Goal: Information Seeking & Learning: Learn about a topic

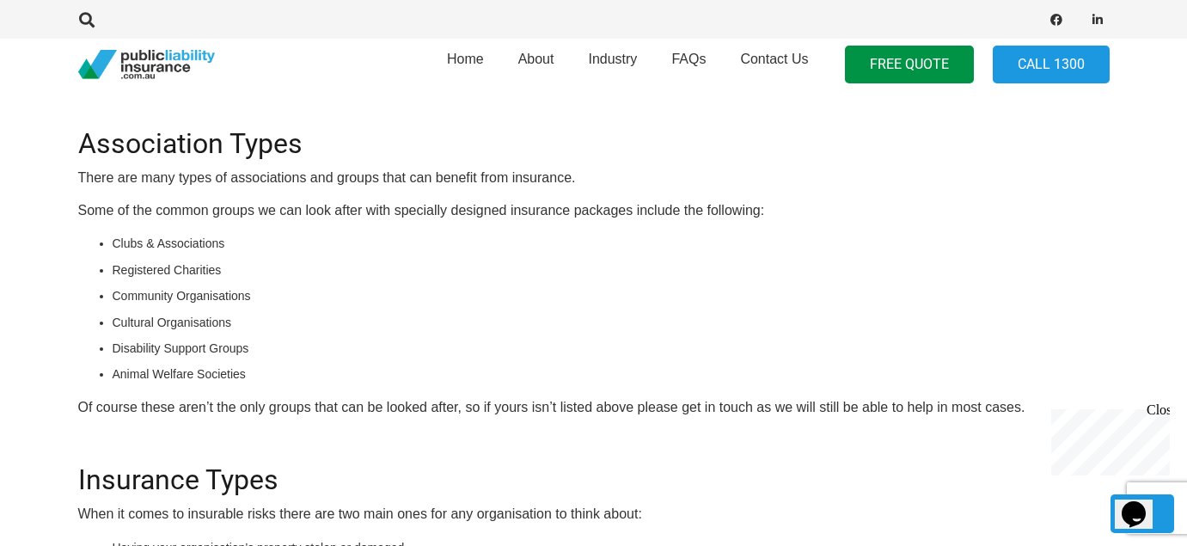
scroll to position [714, 0]
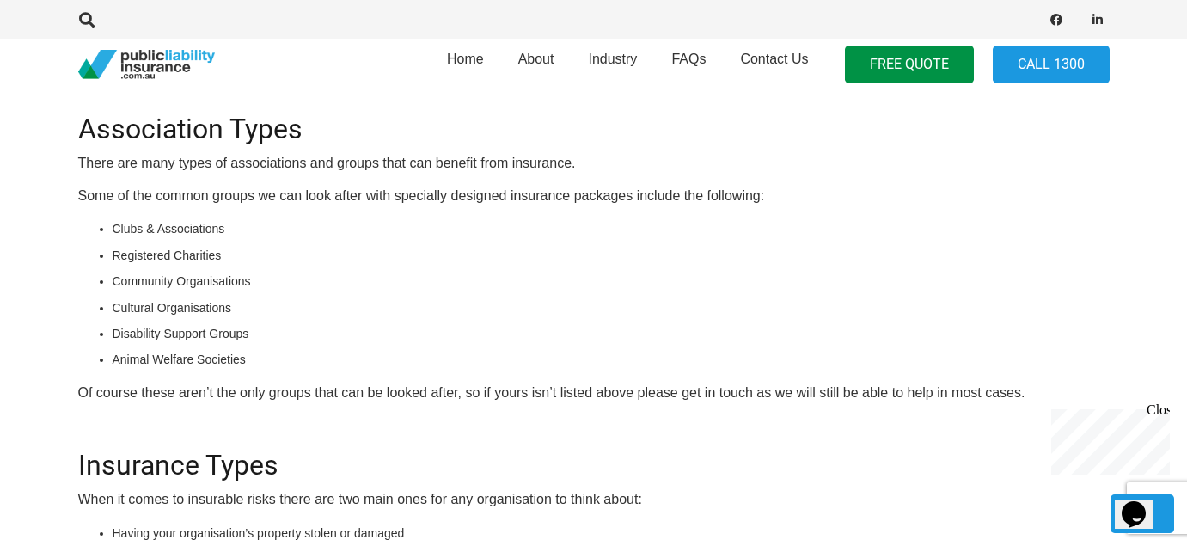
click at [205, 305] on li "Cultural Organisations" at bounding box center [611, 307] width 997 height 19
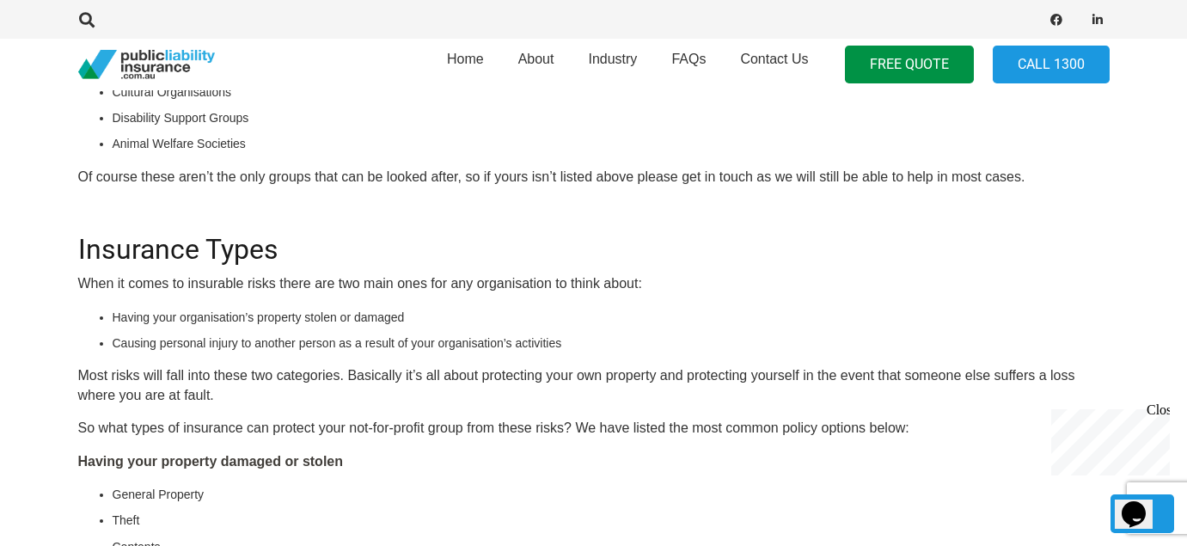
scroll to position [934, 0]
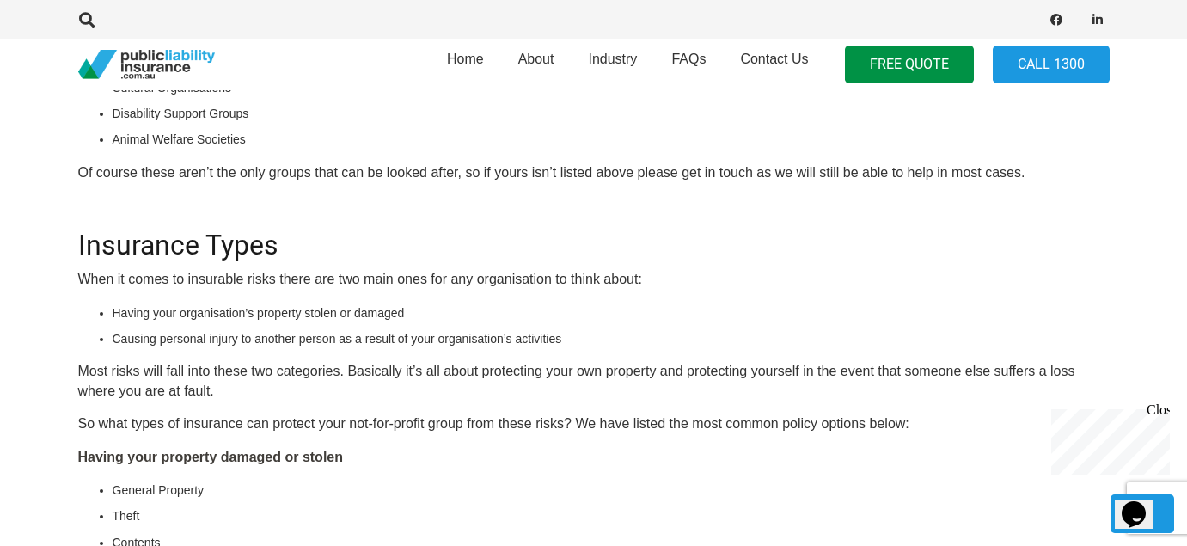
click at [269, 335] on li "Causing personal injury to another person as a result of your organisation’s ac…" at bounding box center [611, 338] width 997 height 19
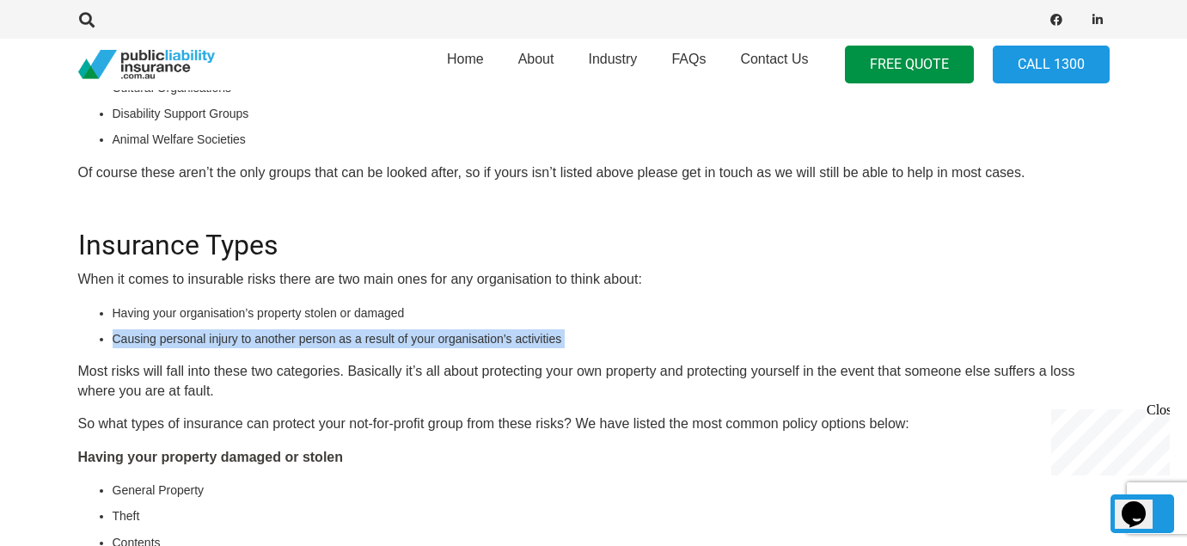
click at [269, 335] on li "Causing personal injury to another person as a result of your organisation’s ac…" at bounding box center [611, 338] width 997 height 19
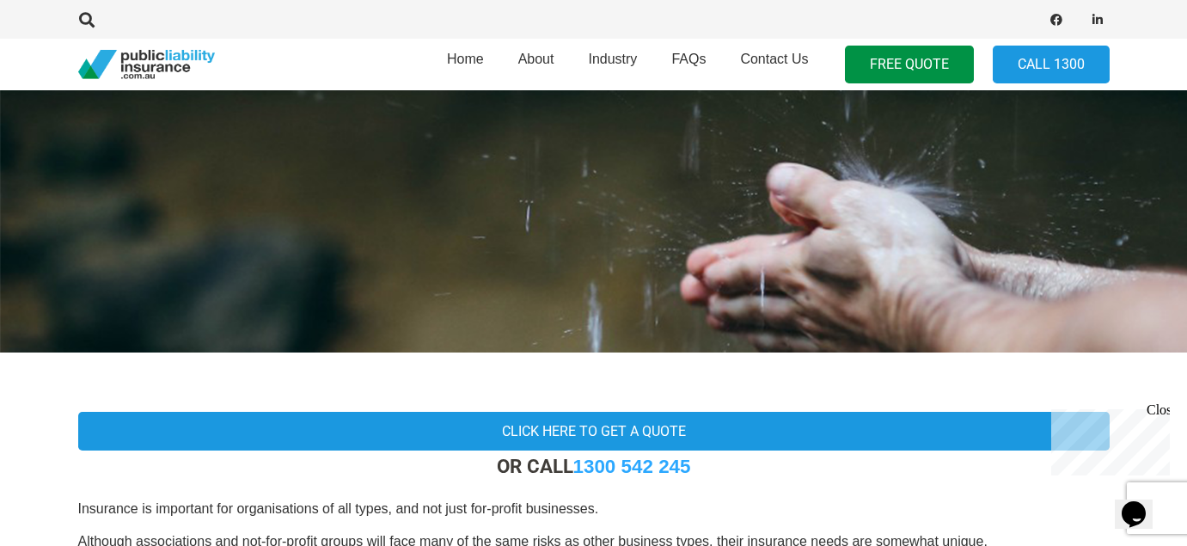
scroll to position [0, 0]
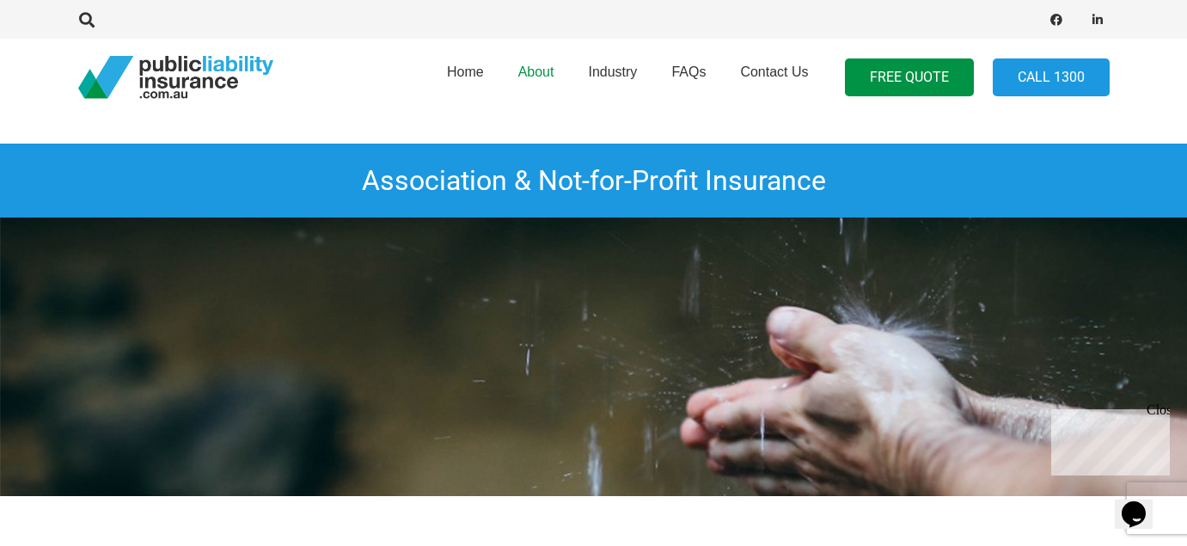
click at [530, 77] on span "About" at bounding box center [536, 71] width 36 height 15
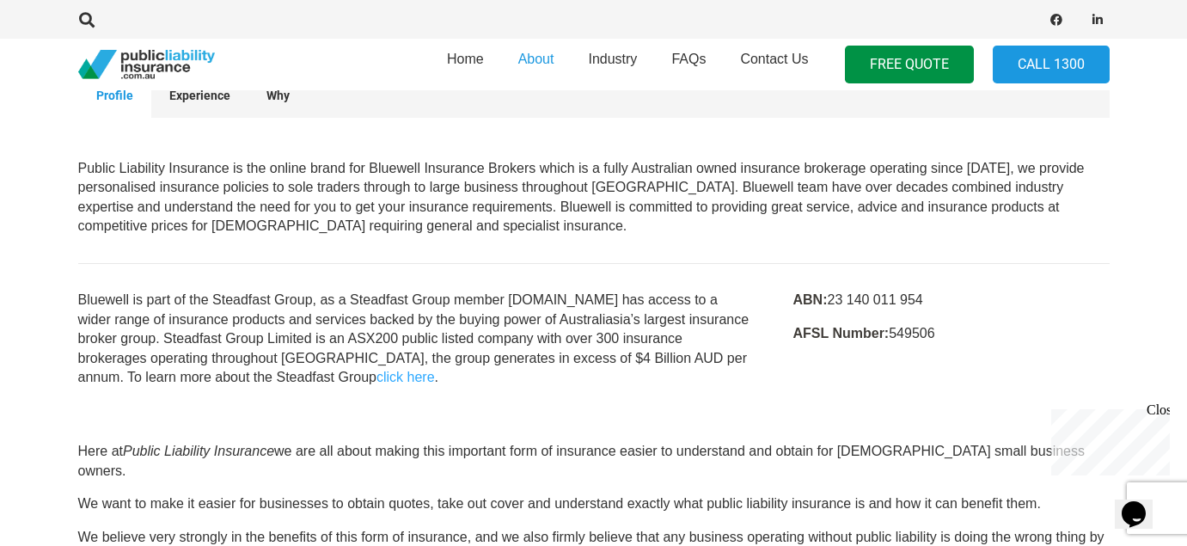
scroll to position [204, 0]
